Goal: Task Accomplishment & Management: Manage account settings

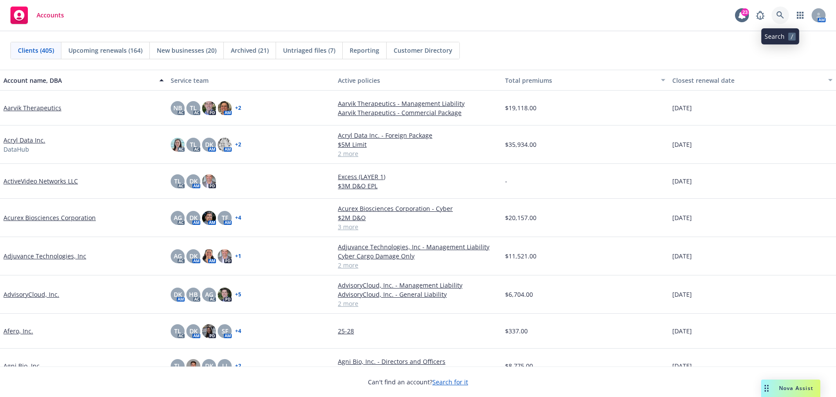
click at [779, 15] on icon at bounding box center [780, 15] width 8 height 8
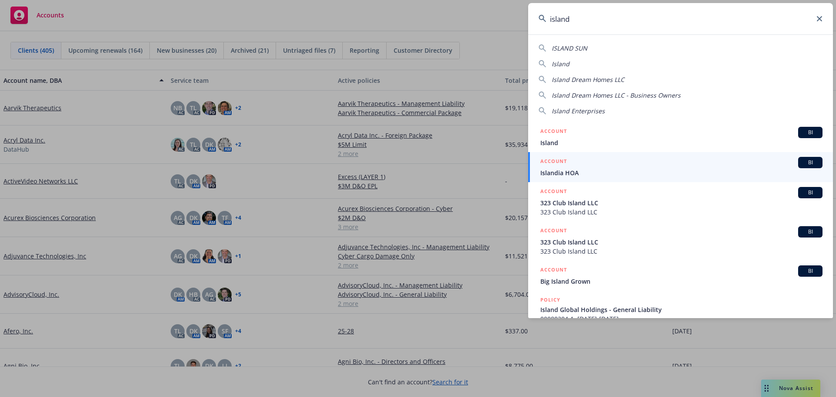
drag, startPoint x: 585, startPoint y: 19, endPoint x: 504, endPoint y: 20, distance: 81.4
click at [504, 20] on div "[GEOGRAPHIC_DATA] [GEOGRAPHIC_DATA] Dream Homes LLC Island Dream Homes LLC - Bu…" at bounding box center [418, 198] width 836 height 397
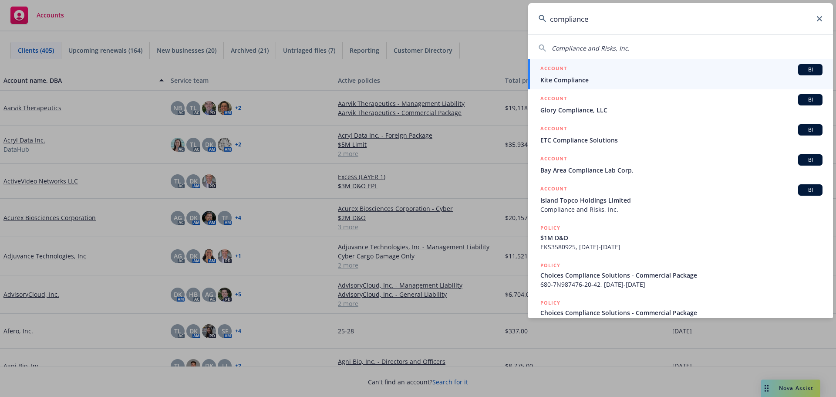
click at [583, 49] on span "Compliance and Risks, Inc." at bounding box center [590, 48] width 78 height 8
type input "Compliance and Risks, Inc."
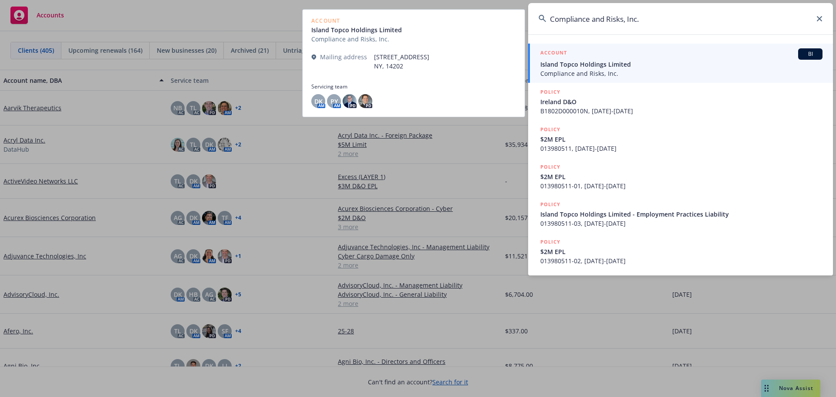
click at [598, 61] on span "Island Topco Holdings Limited" at bounding box center [681, 64] width 282 height 9
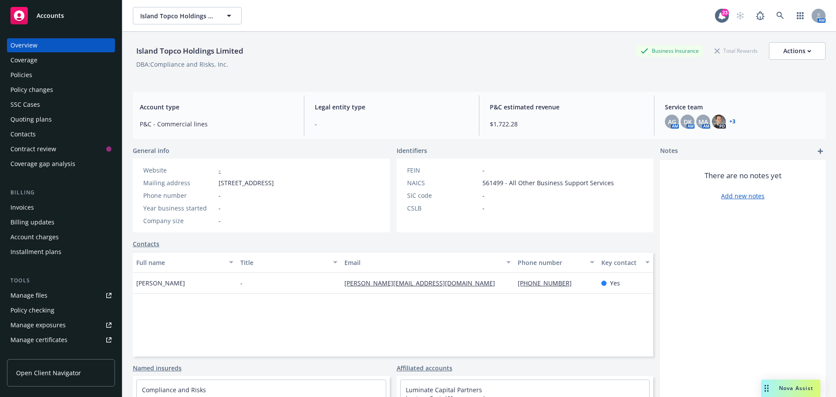
click at [34, 294] on div "Manage files" at bounding box center [28, 295] width 37 height 14
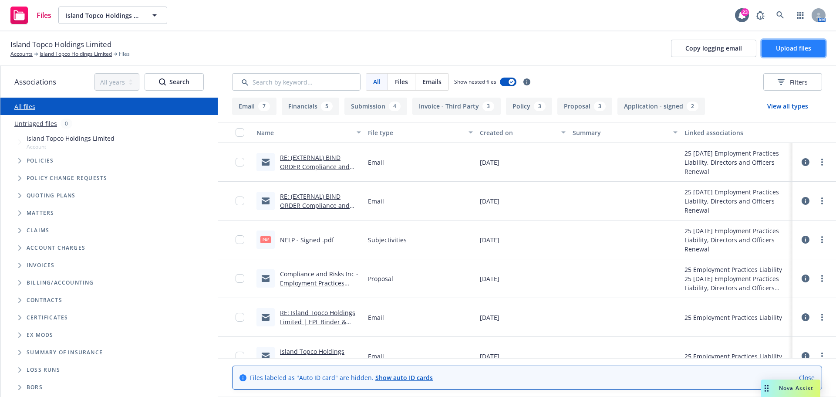
click at [795, 48] on span "Upload files" at bounding box center [793, 48] width 35 height 8
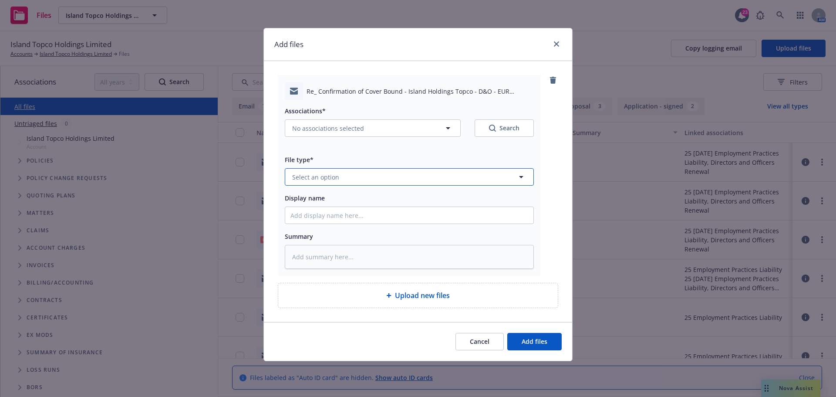
click at [338, 177] on button "Select an option" at bounding box center [409, 176] width 249 height 17
type input "other"
click at [324, 198] on div "Other" at bounding box center [409, 201] width 238 height 13
click at [447, 128] on icon "button" at bounding box center [448, 128] width 4 height 2
type textarea "x"
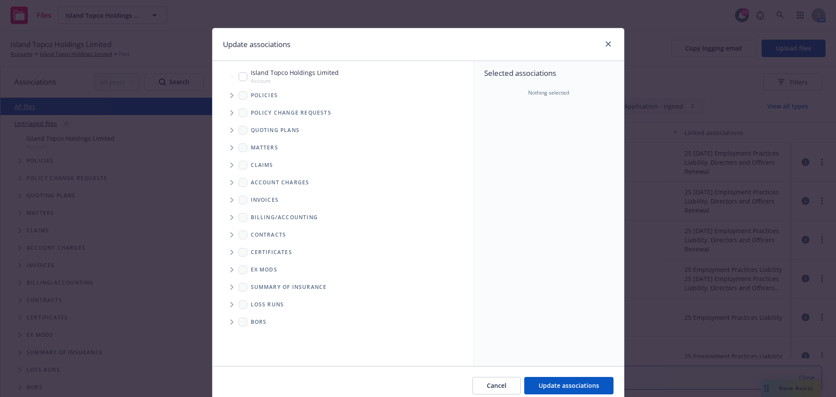
click at [230, 96] on icon "Tree Example" at bounding box center [231, 95] width 3 height 5
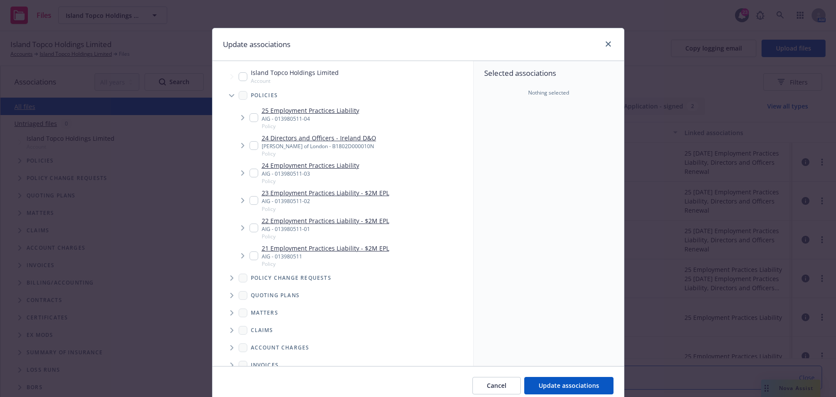
click at [249, 143] on input "Tree Example" at bounding box center [253, 145] width 9 height 9
checkbox input "true"
type textarea "x"
click at [251, 118] on input "Tree Example" at bounding box center [253, 117] width 9 height 9
checkbox input "true"
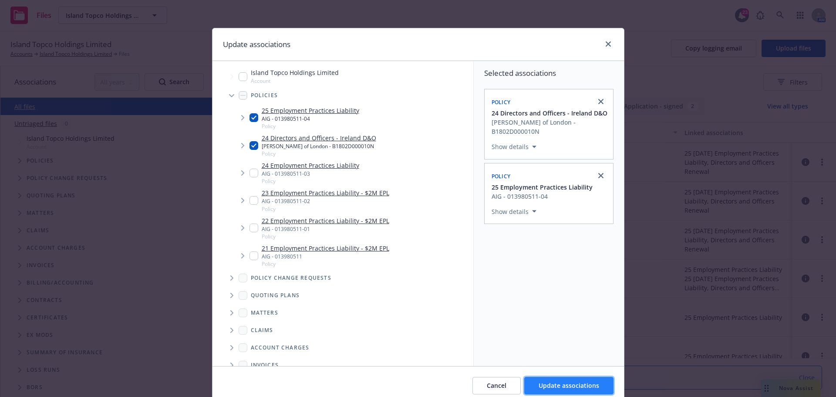
click at [556, 383] on span "Update associations" at bounding box center [568, 385] width 60 height 8
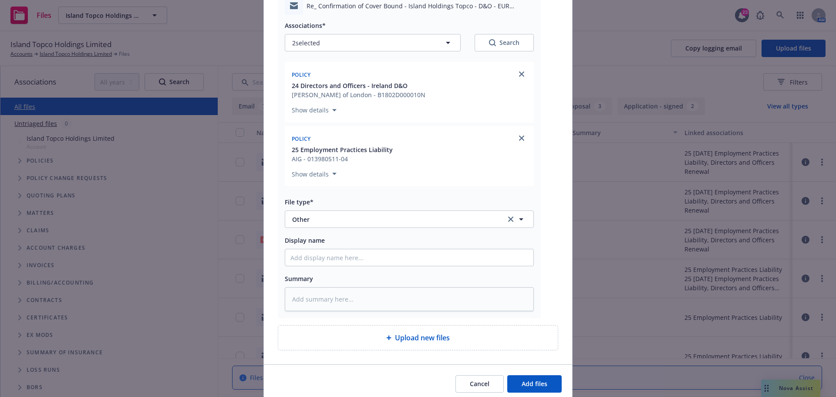
scroll to position [87, 0]
click at [313, 257] on input "Display name" at bounding box center [409, 255] width 248 height 17
paste input "Confirmation of Cover Bound - Island Holdings Topco - D&O - EUR 5m"
type textarea "x"
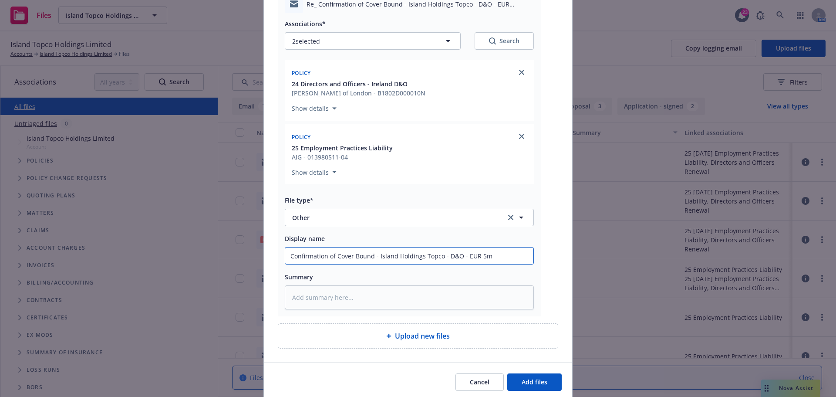
type input "Confirmation of Cover Bound - Island Holdings Topco - D&O - EUR 5m"
click at [355, 294] on textarea at bounding box center [409, 297] width 249 height 24
paste textarea "Please see attached completed Questionnaire signed don behalf of C&R for your r…"
type textarea "x"
type textarea "Please see attached completed Questionnaire signed don behalf of C&R for your r…"
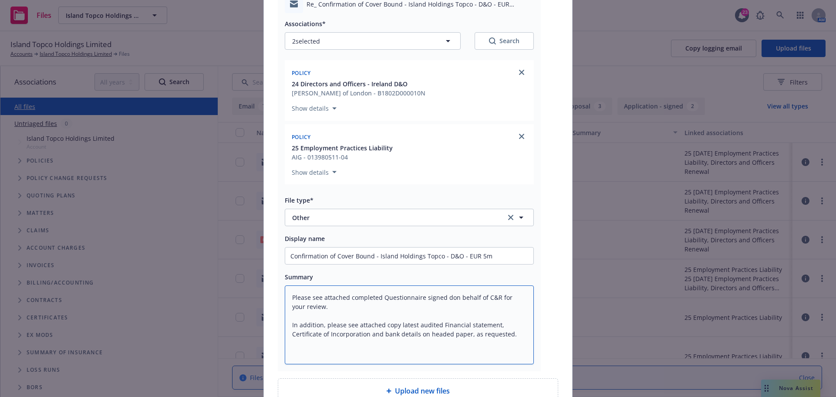
click at [445, 298] on textarea "Please see attached completed Questionnaire signed don behalf of C&R for your r…" at bounding box center [409, 324] width 249 height 79
type textarea "x"
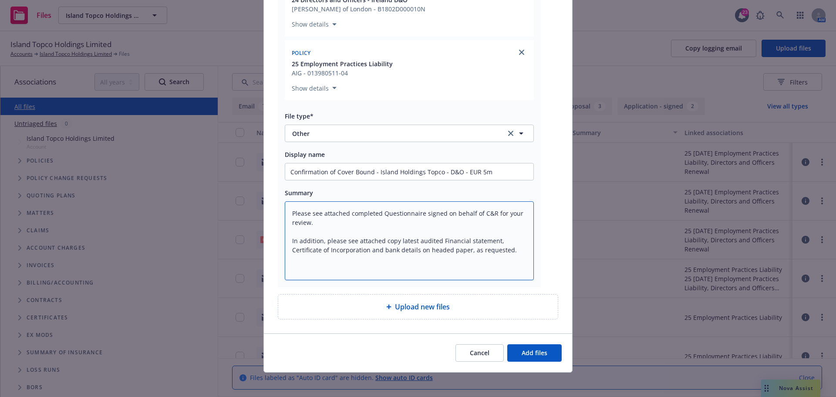
scroll to position [175, 0]
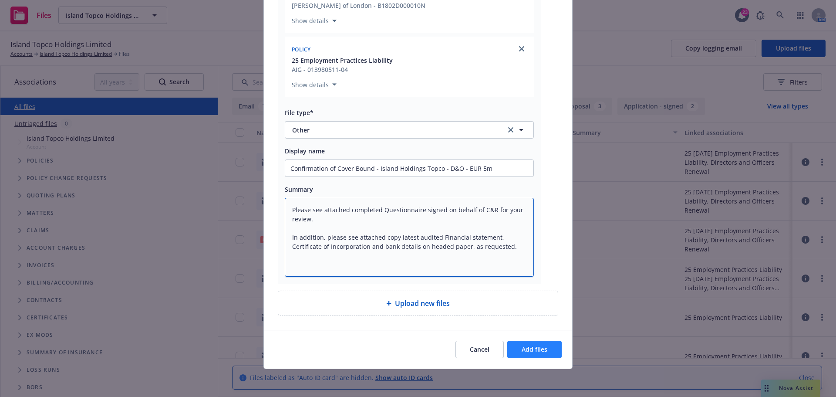
type textarea "Please see attached completed Questionnaire signed on behalf of C&R for your re…"
click at [531, 352] on span "Add files" at bounding box center [534, 349] width 26 height 8
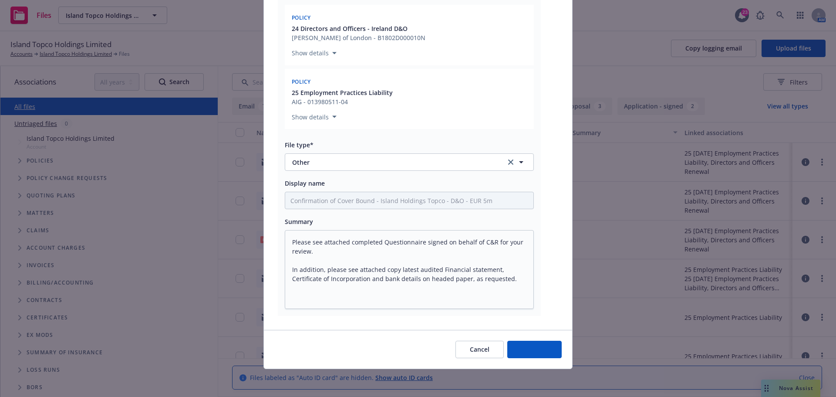
scroll to position [142, 0]
type textarea "x"
